Goal: Task Accomplishment & Management: Manage account settings

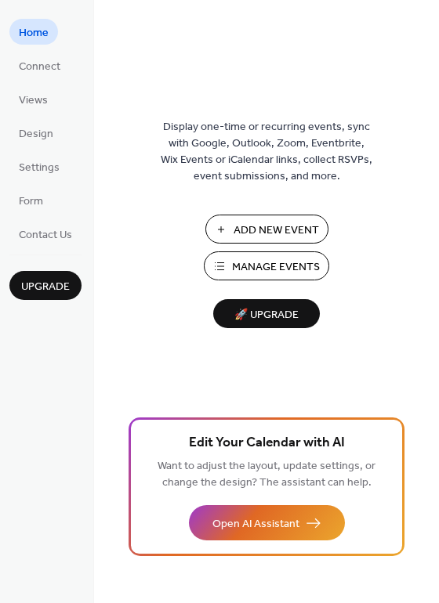
click at [49, 62] on span "Connect" at bounding box center [40, 67] width 42 height 16
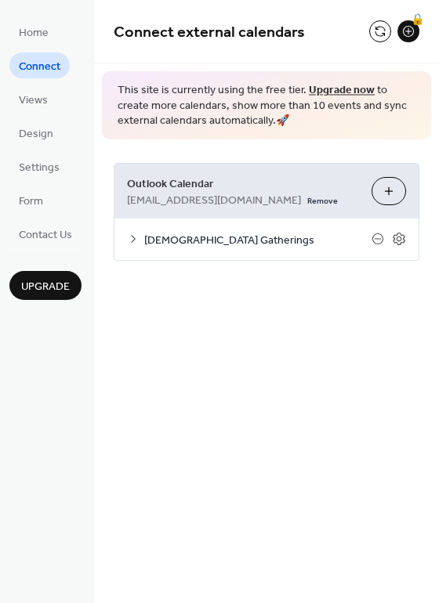
click at [176, 247] on span "[DEMOGRAPHIC_DATA] Gatherings" at bounding box center [257, 240] width 227 height 16
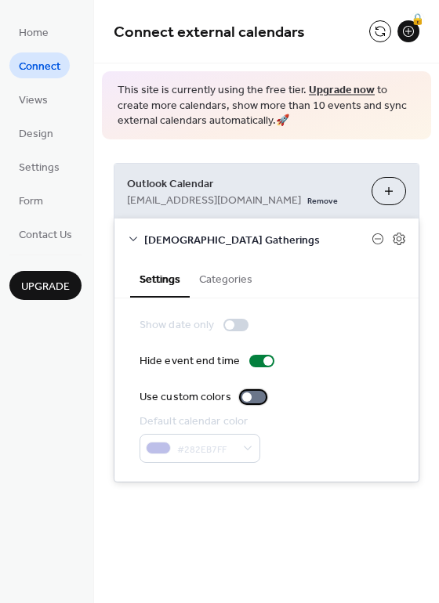
click at [248, 404] on div at bounding box center [253, 397] width 25 height 13
click at [245, 490] on div "Outlook Calendar [EMAIL_ADDRESS][DOMAIN_NAME] Remove Choose Calendars [DEMOGRAP…" at bounding box center [266, 322] width 345 height 367
click at [43, 92] on span "Views" at bounding box center [33, 100] width 29 height 16
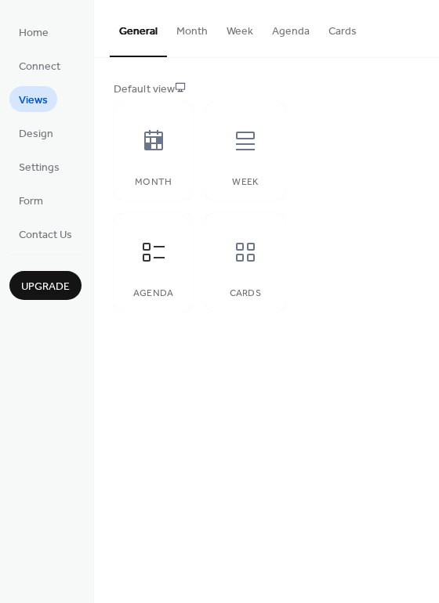
click at [45, 128] on span "Design" at bounding box center [36, 134] width 34 height 16
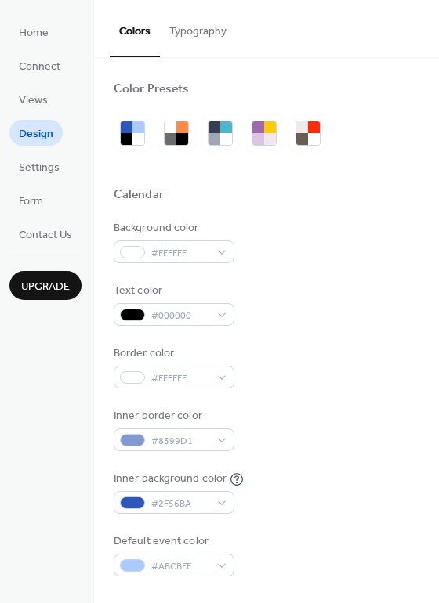
click at [42, 162] on span "Settings" at bounding box center [39, 168] width 41 height 16
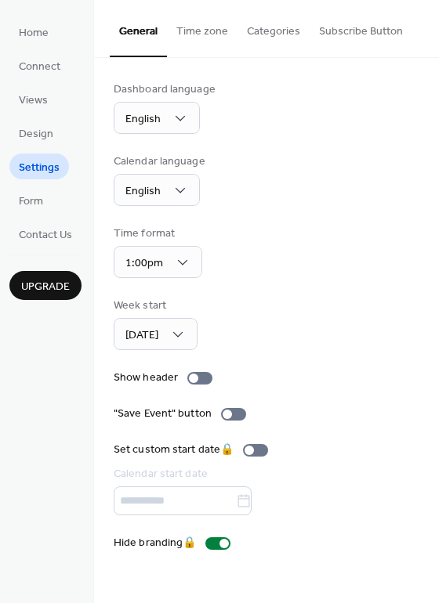
click at [43, 182] on ul "Home Connect Views Design Settings Form Contact Us" at bounding box center [45, 133] width 72 height 228
click at [52, 69] on span "Connect" at bounding box center [40, 67] width 42 height 16
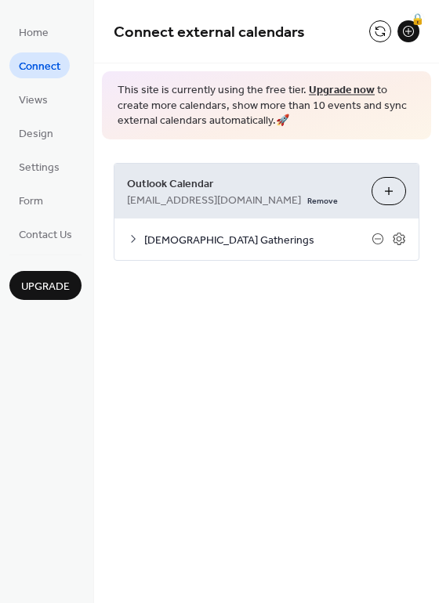
click at [197, 259] on div "Church Gatherings" at bounding box center [266, 240] width 304 height 42
click at [199, 242] on span "Church Gatherings" at bounding box center [257, 240] width 227 height 16
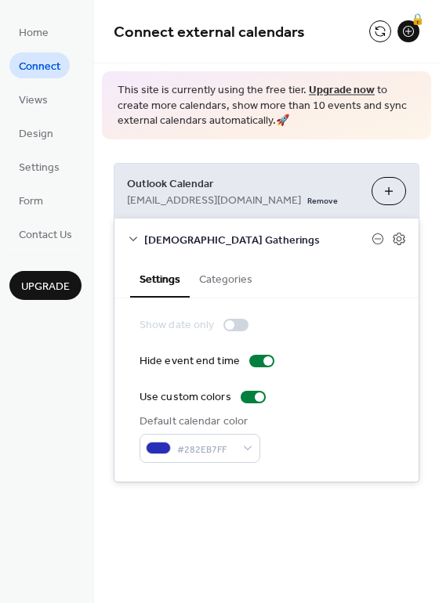
click at [38, 126] on span "Design" at bounding box center [36, 134] width 34 height 16
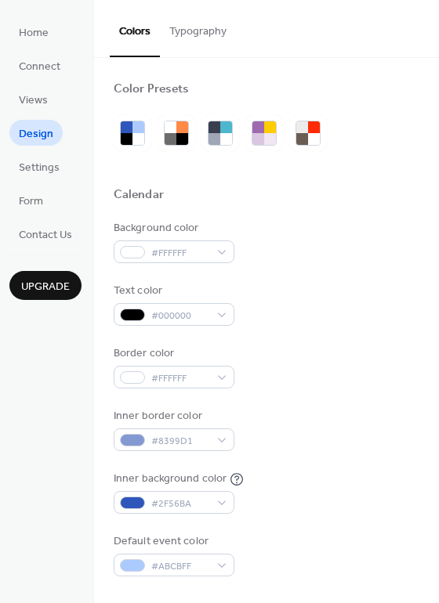
click at [36, 107] on span "Views" at bounding box center [33, 100] width 29 height 16
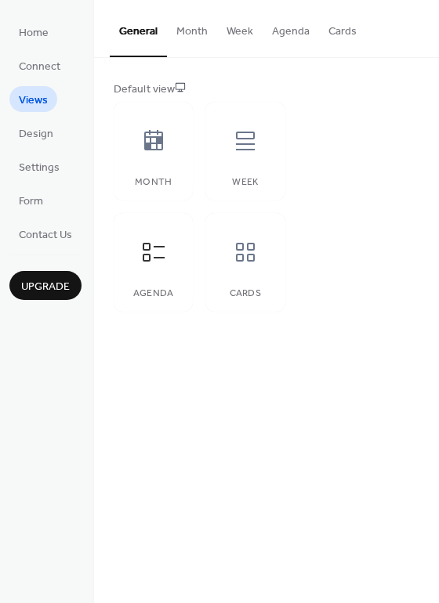
click at [39, 172] on span "Settings" at bounding box center [39, 168] width 41 height 16
